Goal: Answer question/provide support

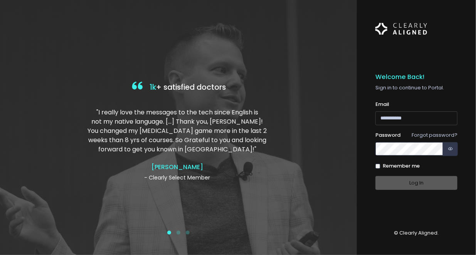
type input "**********"
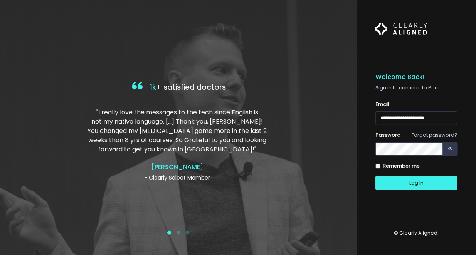
click at [421, 182] on div "Log In" at bounding box center [417, 183] width 82 height 14
click at [421, 182] on button "Log In" at bounding box center [417, 183] width 82 height 14
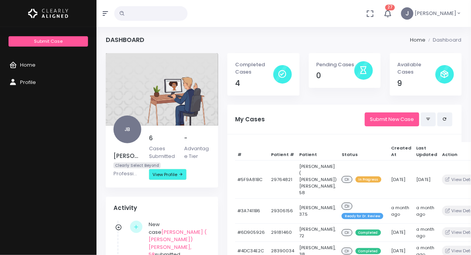
click at [439, 183] on td "View Details" at bounding box center [469, 180] width 60 height 38
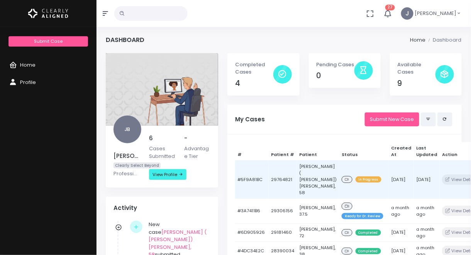
click at [270, 177] on td "29764821" at bounding box center [282, 180] width 28 height 38
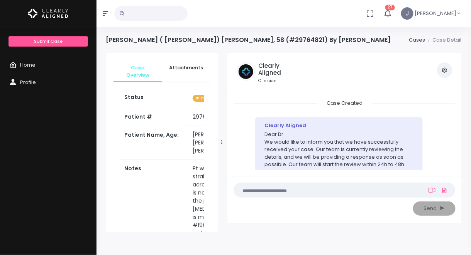
click at [196, 160] on td "Pt would like straighter teeth across the front. He is not worried about the po…" at bounding box center [221, 221] width 66 height 123
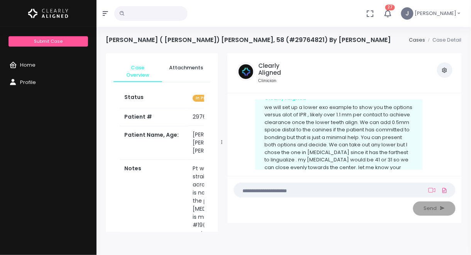
scroll to position [118, 0]
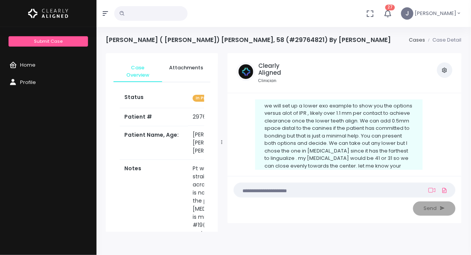
click at [278, 187] on textarea at bounding box center [329, 190] width 182 height 8
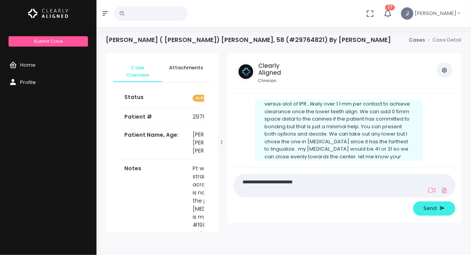
scroll to position [136, 0]
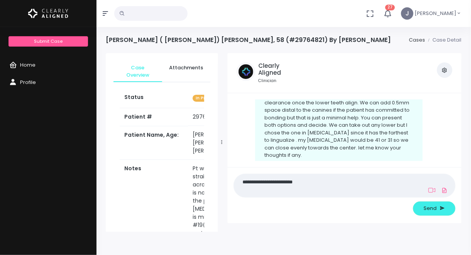
click at [191, 182] on td "Pt would like straighter teeth across the front. He is not worried about the po…" at bounding box center [221, 221] width 66 height 123
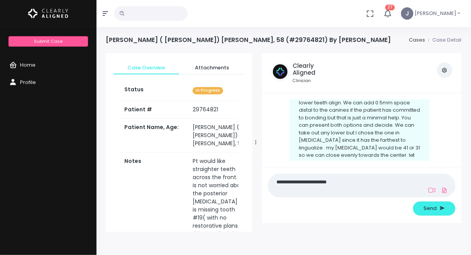
scroll to position [144, 0]
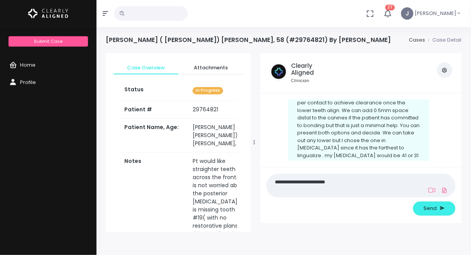
drag, startPoint x: 223, startPoint y: 144, endPoint x: 255, endPoint y: 148, distance: 32.6
click at [255, 148] on div at bounding box center [254, 143] width 4 height 176
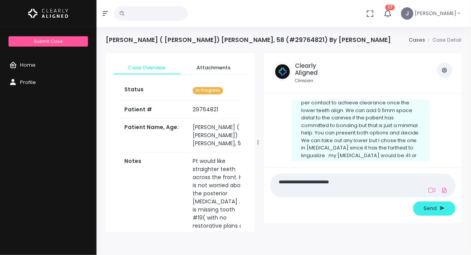
scroll to position [151, 0]
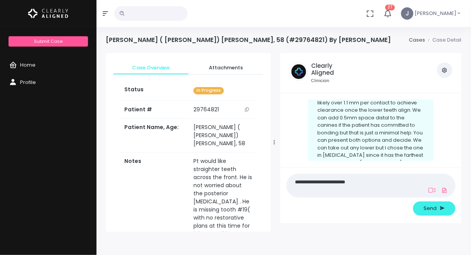
drag, startPoint x: 255, startPoint y: 144, endPoint x: 275, endPoint y: 144, distance: 20.1
click at [275, 144] on icon at bounding box center [274, 142] width 1 height 5
click at [370, 179] on textarea "**********" at bounding box center [355, 185] width 129 height 17
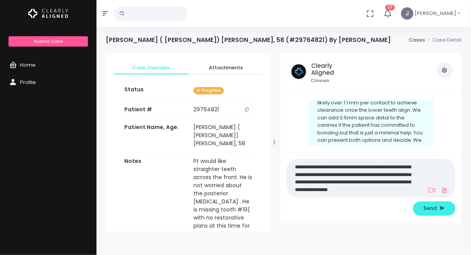
scroll to position [0, 0]
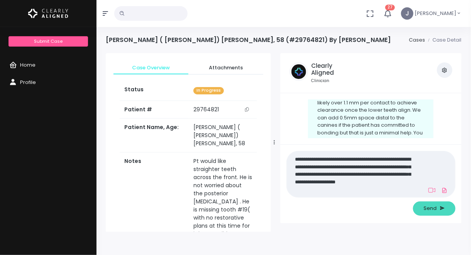
type textarea "**********"
click at [424, 208] on span "Send" at bounding box center [430, 209] width 13 height 8
